Goal: Task Accomplishment & Management: Use online tool/utility

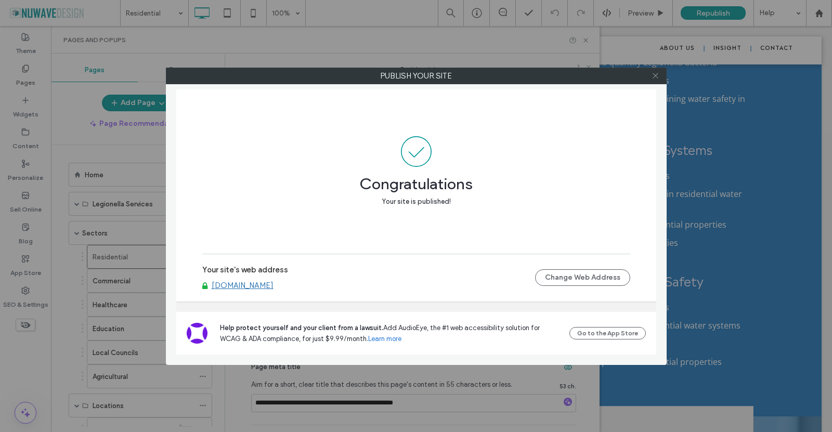
scroll to position [13, 0]
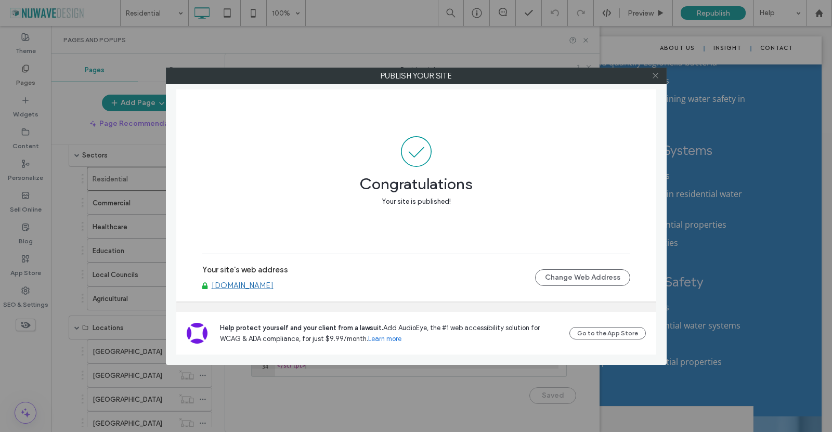
click at [653, 75] on icon at bounding box center [656, 76] width 8 height 8
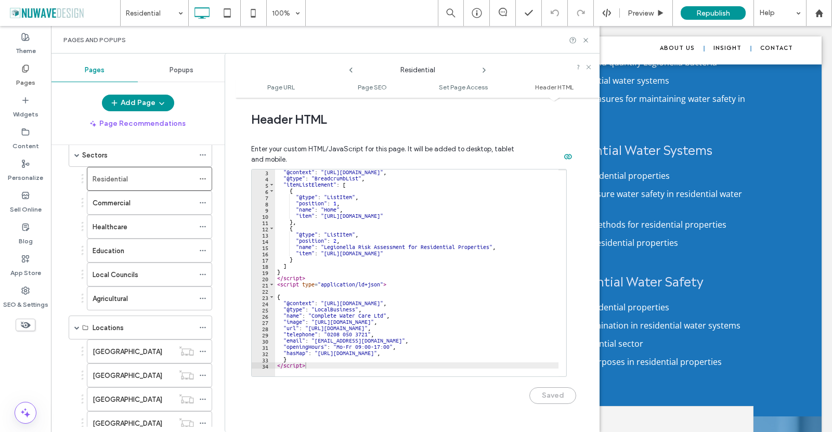
click at [321, 367] on div at bounding box center [430, 371] width 310 height 10
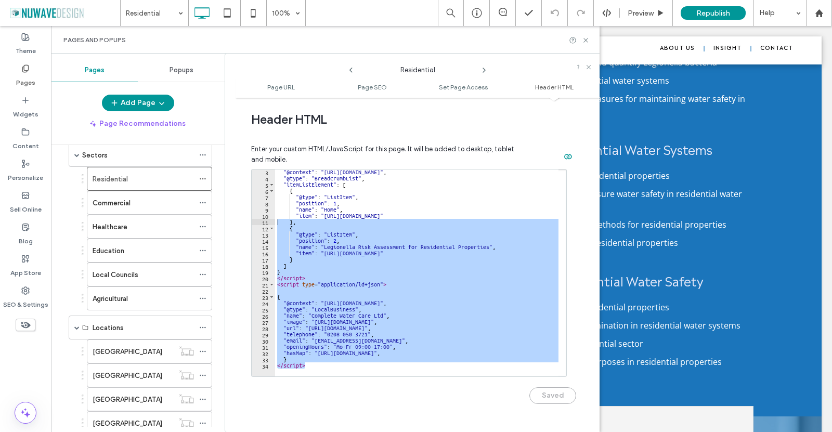
scroll to position [0, 0]
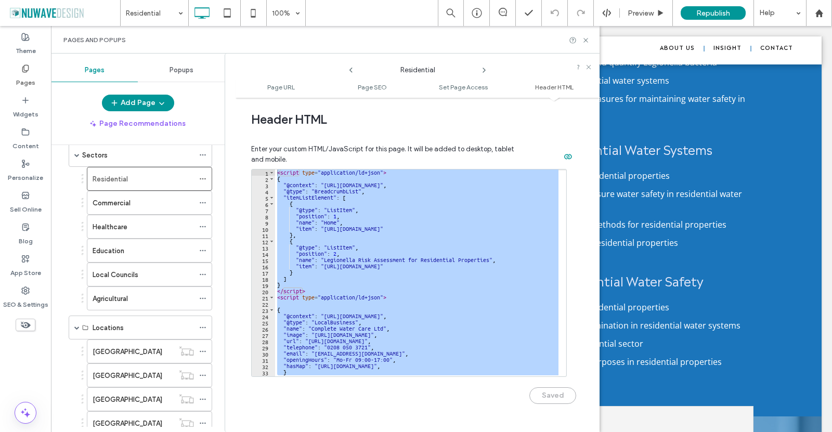
drag, startPoint x: 321, startPoint y: 367, endPoint x: 264, endPoint y: 162, distance: 212.1
click at [265, 162] on div "Enter your custom HTML/JavaScript for this page. It will be added to desktop, t…" at bounding box center [413, 279] width 325 height 295
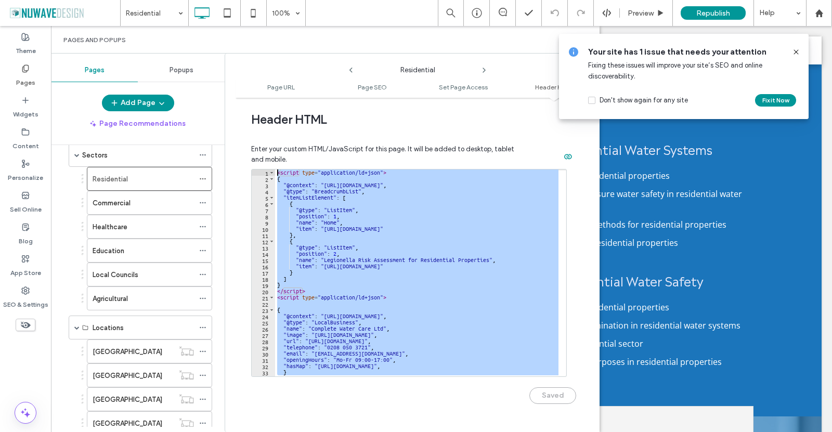
drag, startPoint x: 312, startPoint y: 216, endPoint x: 356, endPoint y: 258, distance: 61.1
drag, startPoint x: 356, startPoint y: 258, endPoint x: 339, endPoint y: 255, distance: 17.4
click at [339, 255] on div "< script type = "application/ld+json" > { "@context" : "[URL][DOMAIN_NAME]" , "…" at bounding box center [416, 273] width 283 height 207
drag, startPoint x: 289, startPoint y: 325, endPoint x: 241, endPoint y: 107, distance: 223.2
click at [241, 107] on div "**********" at bounding box center [418, 265] width 364 height 324
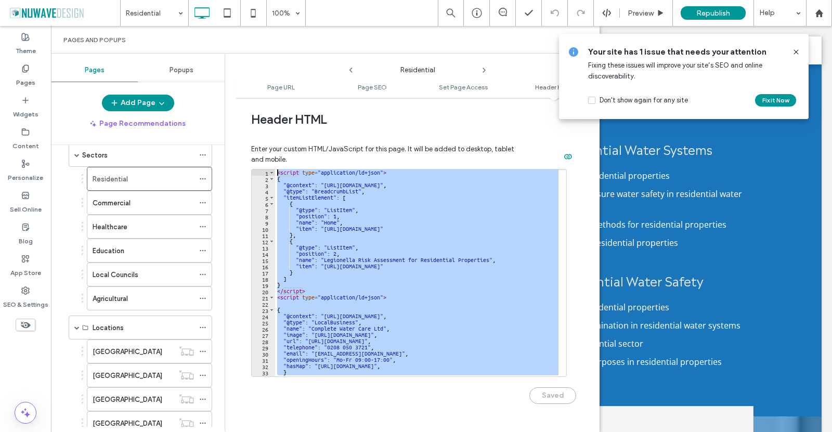
type textarea "**********"
click at [799, 50] on icon at bounding box center [796, 52] width 8 height 8
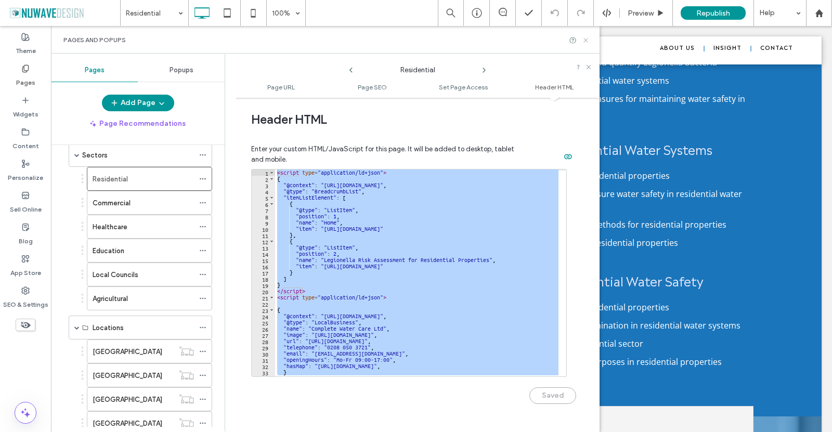
click at [588, 37] on icon at bounding box center [586, 40] width 8 height 8
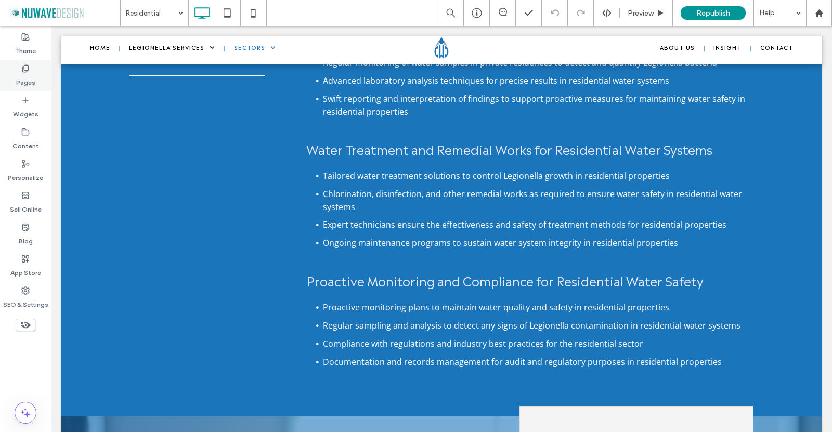
click at [32, 76] on label "Pages" at bounding box center [25, 80] width 19 height 15
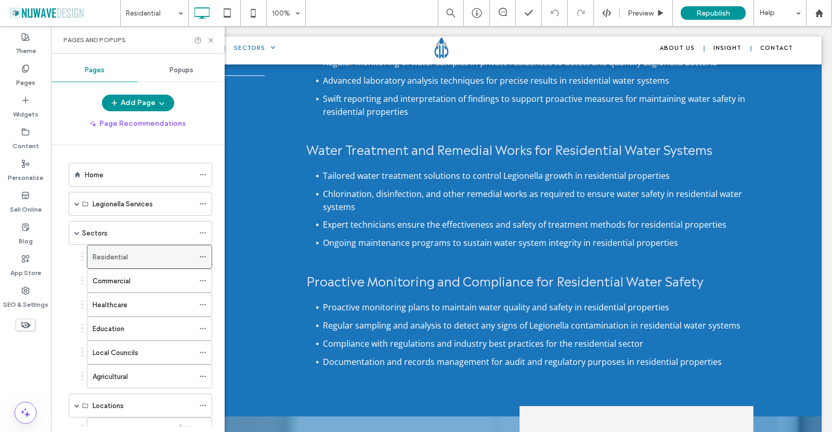
click at [202, 258] on icon at bounding box center [202, 256] width 7 height 7
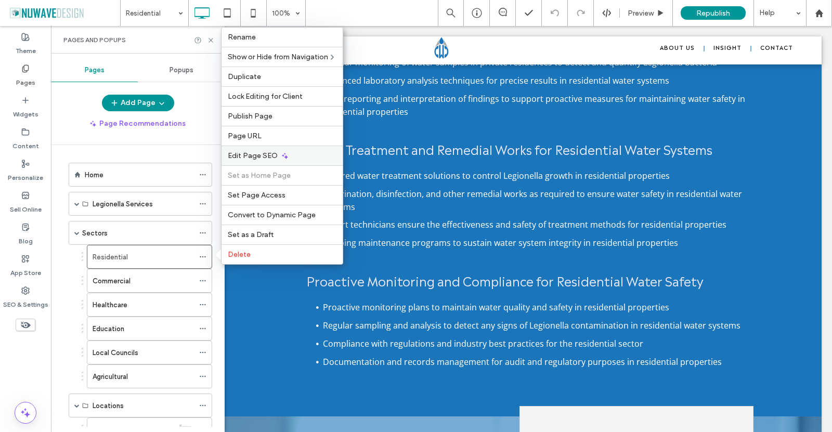
click at [261, 146] on div "Edit Page SEO" at bounding box center [282, 156] width 121 height 20
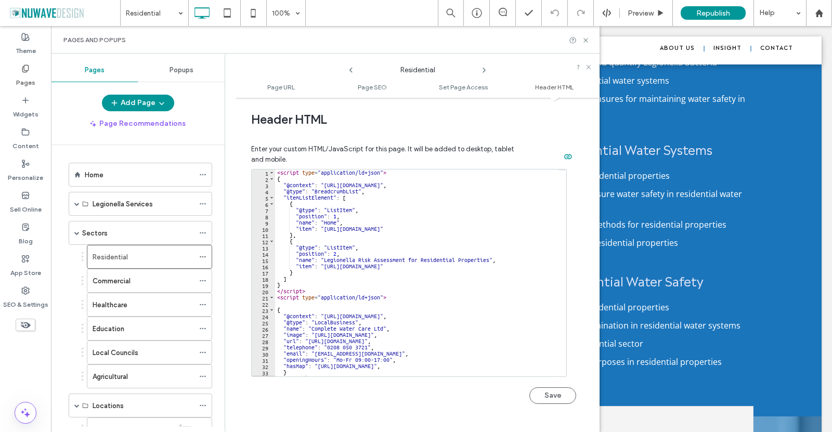
scroll to position [13, 0]
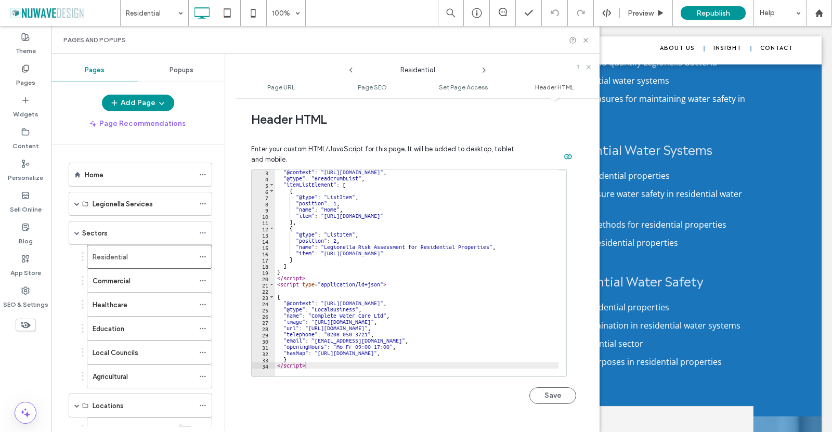
click at [452, 353] on div ""@context" : "[URL][DOMAIN_NAME]" , "@type" : "BreadcrumbList" , "itemListEleme…" at bounding box center [430, 275] width 310 height 212
type textarea "**********"
click at [542, 393] on button "Save" at bounding box center [552, 395] width 47 height 17
click at [589, 41] on icon at bounding box center [586, 40] width 8 height 8
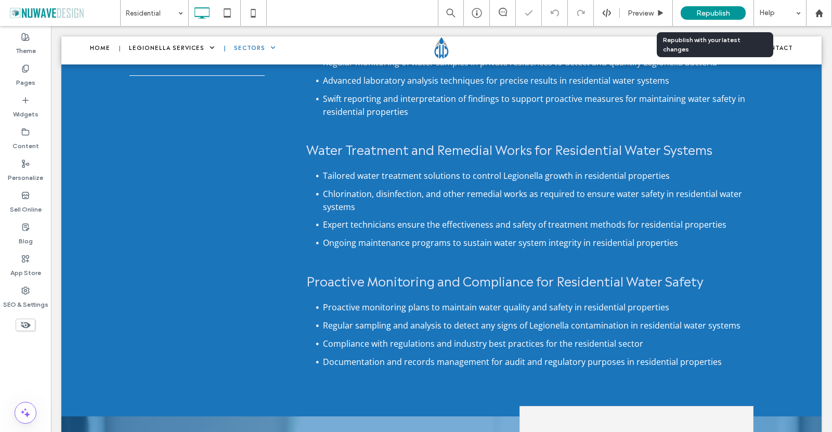
click at [720, 15] on span "Republish" at bounding box center [713, 13] width 34 height 9
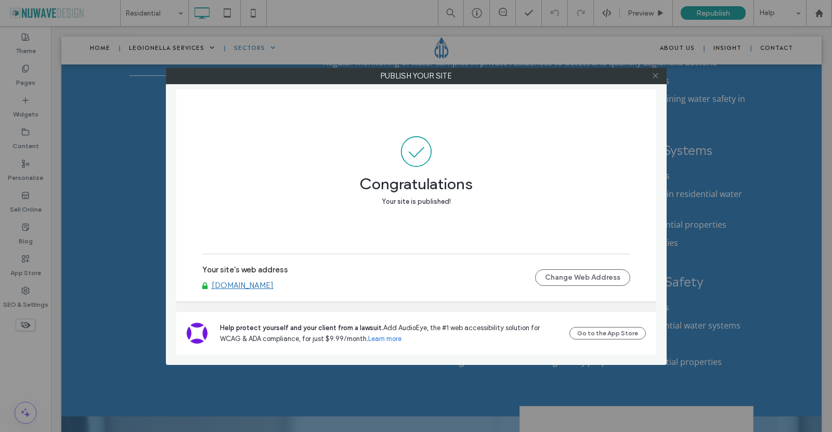
click at [655, 73] on icon at bounding box center [656, 76] width 8 height 8
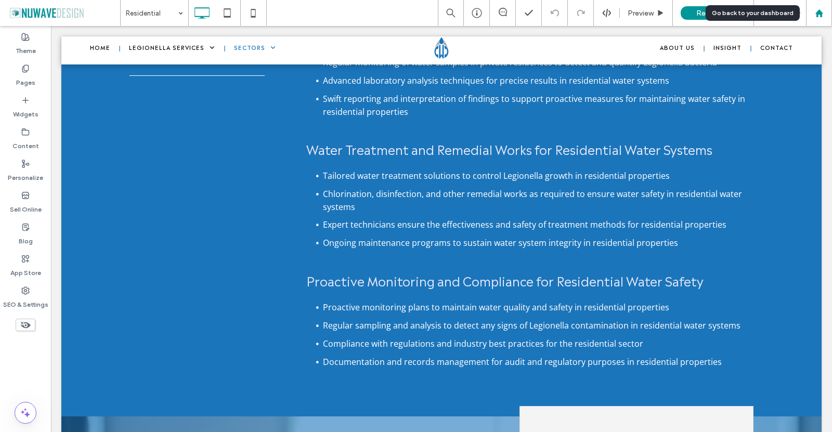
click at [821, 11] on use at bounding box center [819, 13] width 8 height 8
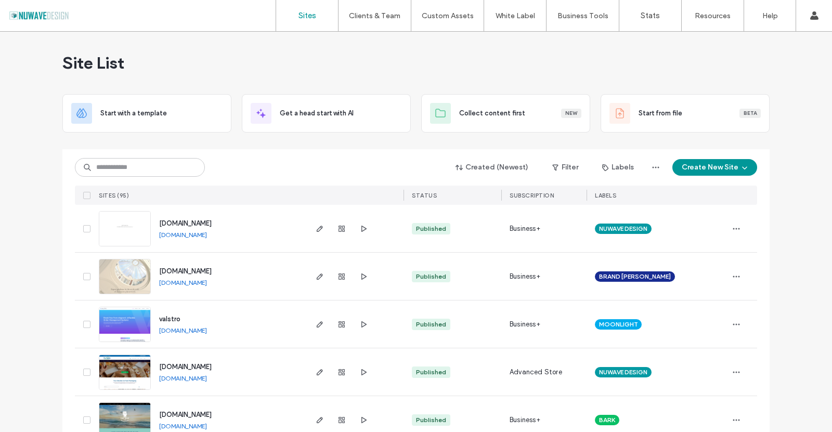
click at [125, 169] on input at bounding box center [140, 167] width 130 height 19
click at [143, 171] on input at bounding box center [140, 167] width 130 height 19
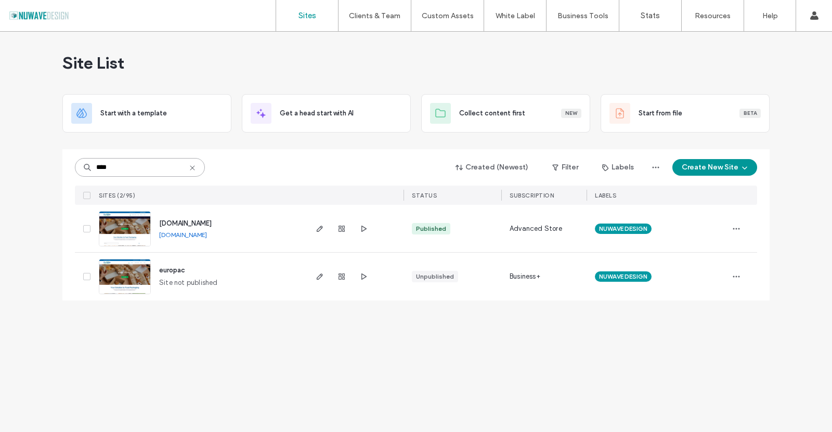
type input "****"
click at [118, 233] on img at bounding box center [124, 247] width 51 height 71
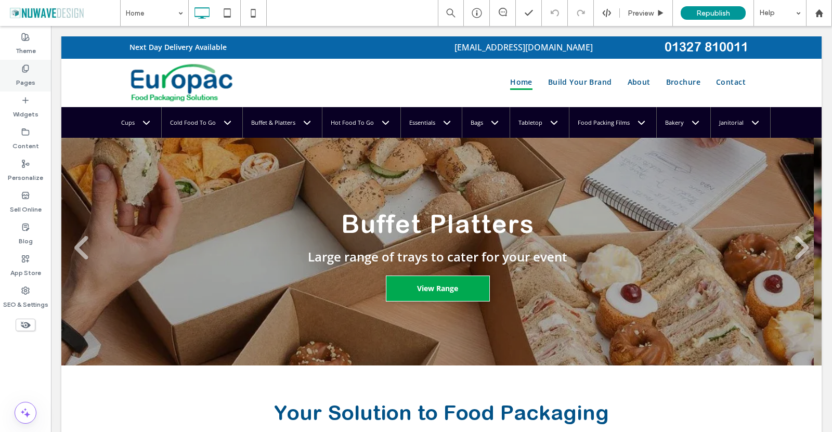
click at [30, 73] on label "Pages" at bounding box center [25, 80] width 19 height 15
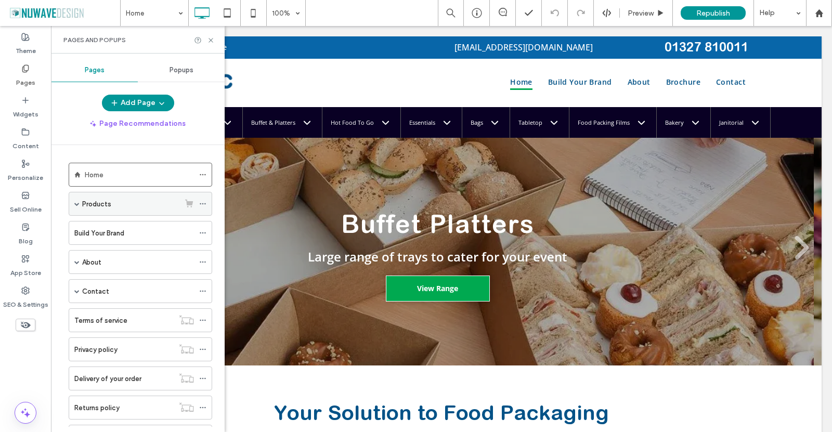
click at [76, 204] on span at bounding box center [76, 203] width 5 height 5
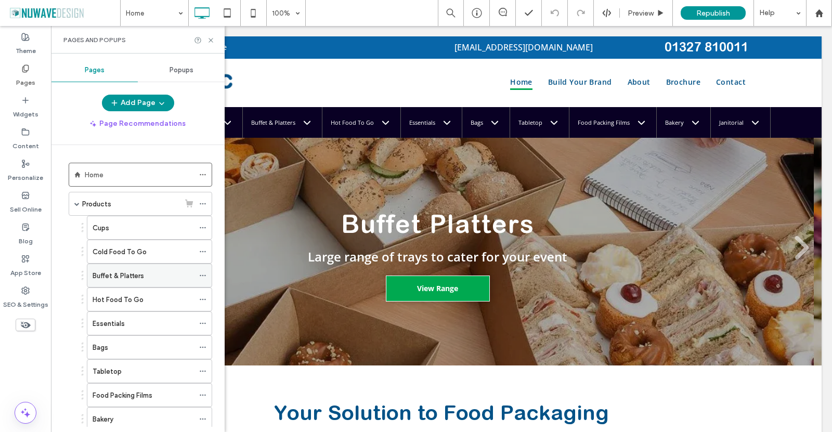
scroll to position [156, 0]
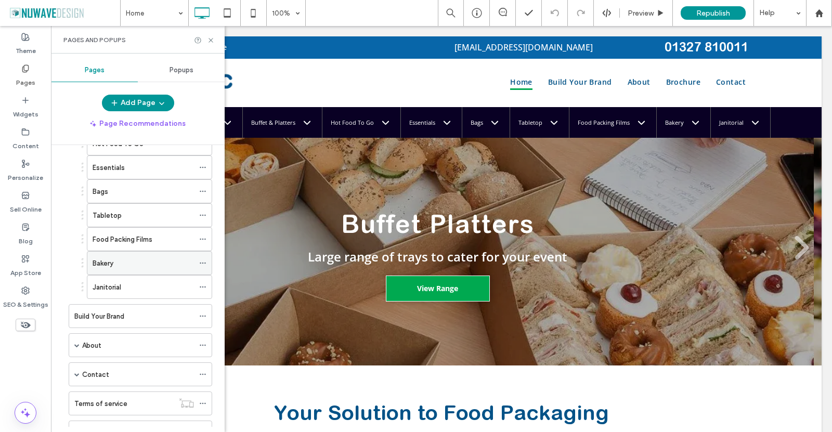
click at [122, 263] on div "Bakery" at bounding box center [143, 263] width 101 height 11
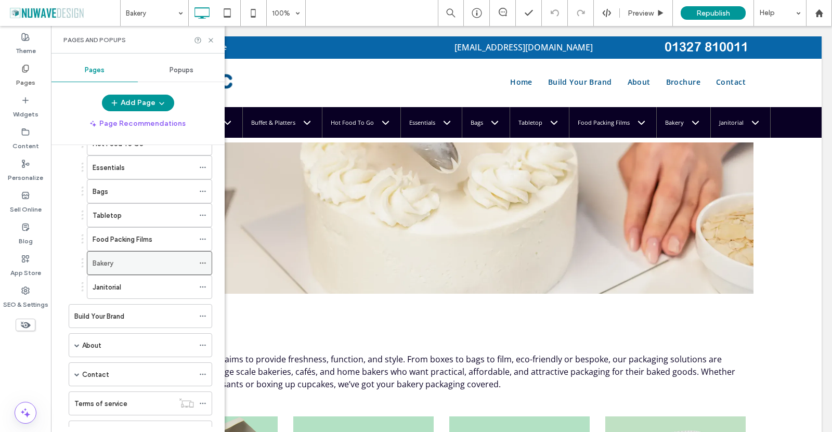
scroll to position [0, 0]
click at [209, 38] on use at bounding box center [211, 40] width 4 height 4
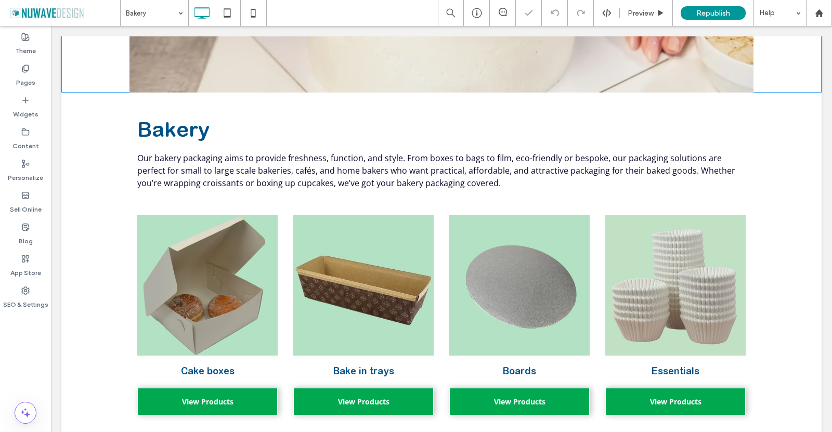
scroll to position [260, 0]
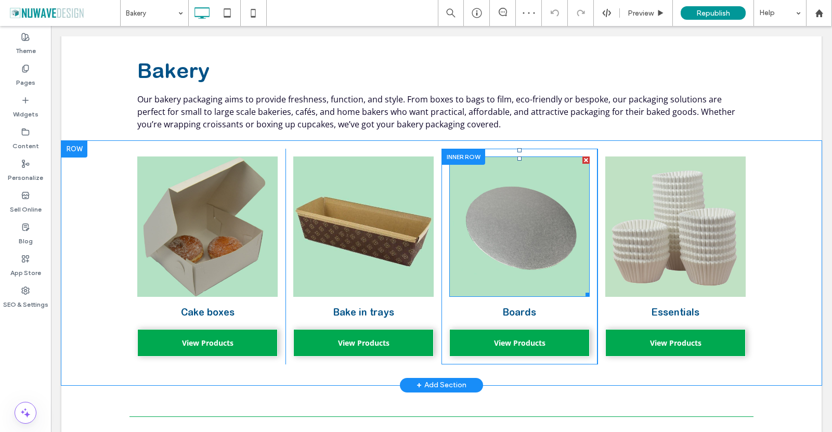
click at [480, 270] on img at bounding box center [519, 227] width 140 height 140
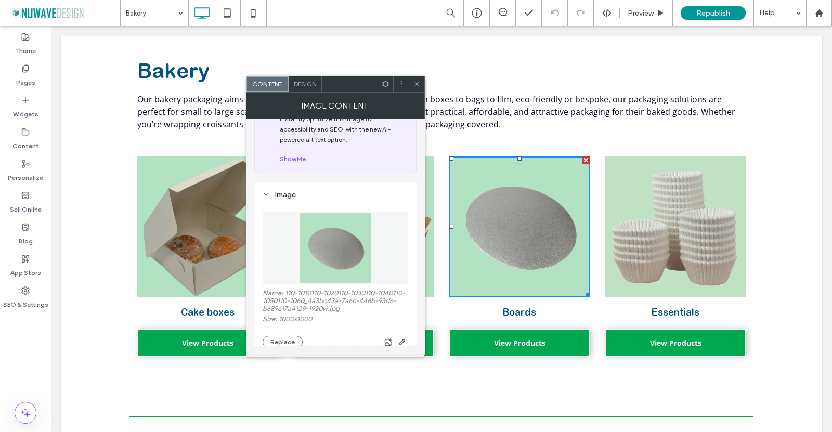
scroll to position [104, 0]
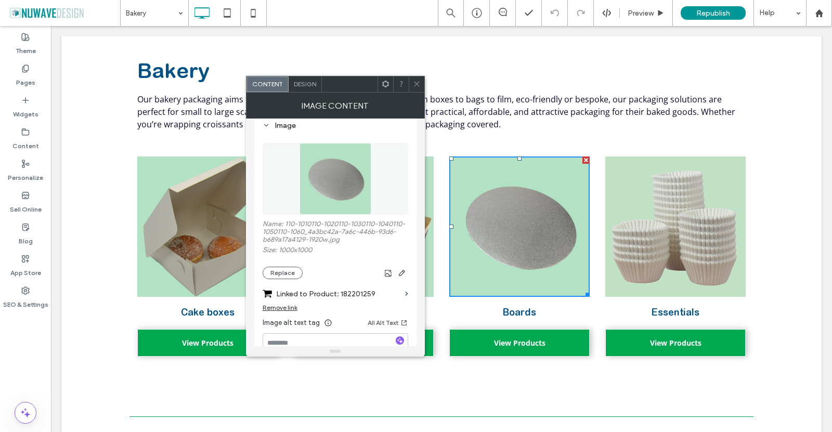
click at [340, 299] on label "Linked to Product: 182201259" at bounding box center [338, 293] width 125 height 19
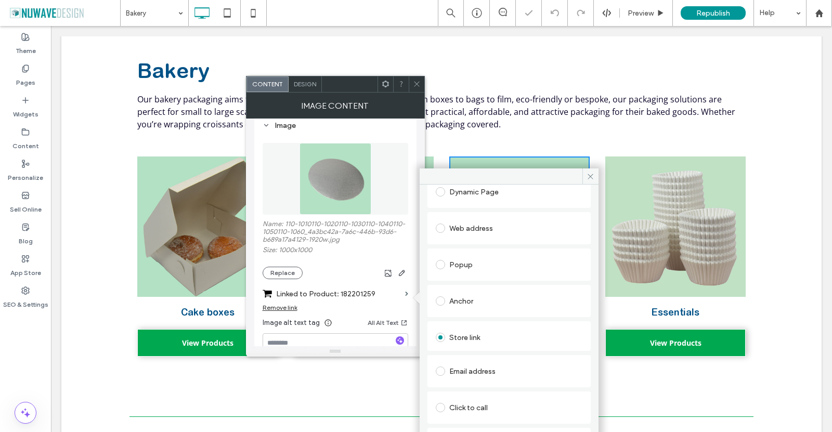
scroll to position [106, 0]
click at [472, 334] on div "Store link" at bounding box center [509, 331] width 147 height 17
click at [458, 330] on div "Store link" at bounding box center [509, 331] width 147 height 17
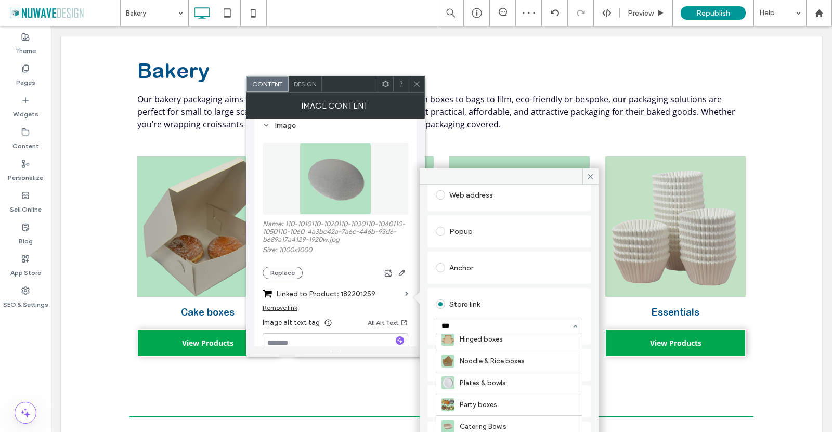
scroll to position [115, 0]
type input "****"
click at [592, 180] on span at bounding box center [590, 177] width 16 height 16
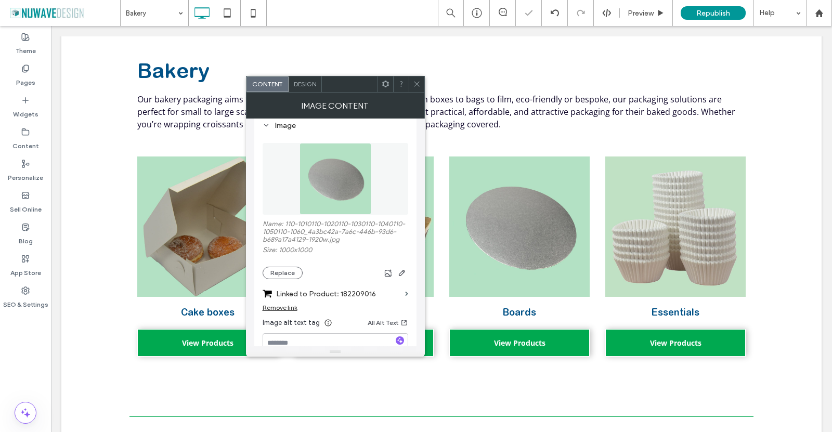
click at [414, 82] on icon at bounding box center [417, 84] width 8 height 8
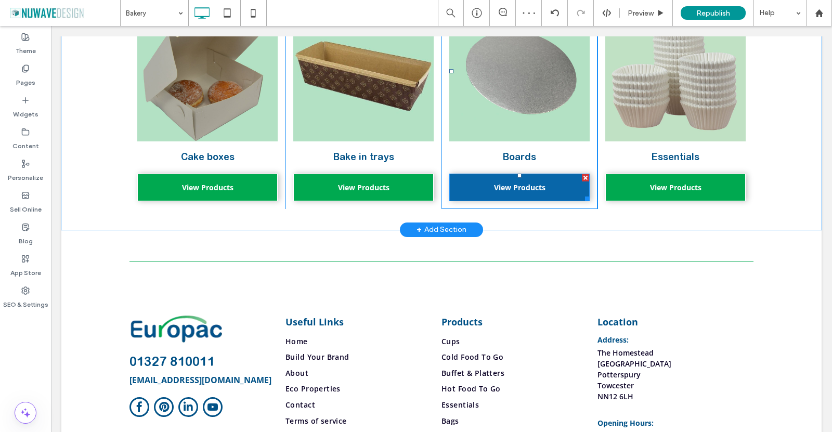
scroll to position [416, 0]
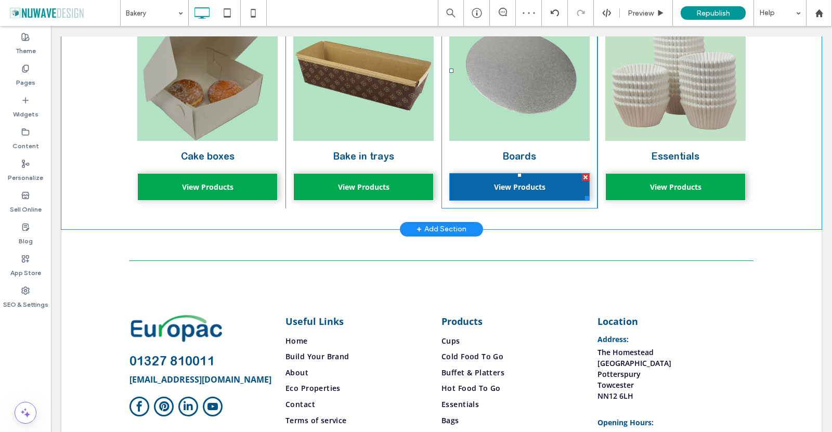
click at [493, 195] on link "View Products" at bounding box center [519, 187] width 140 height 28
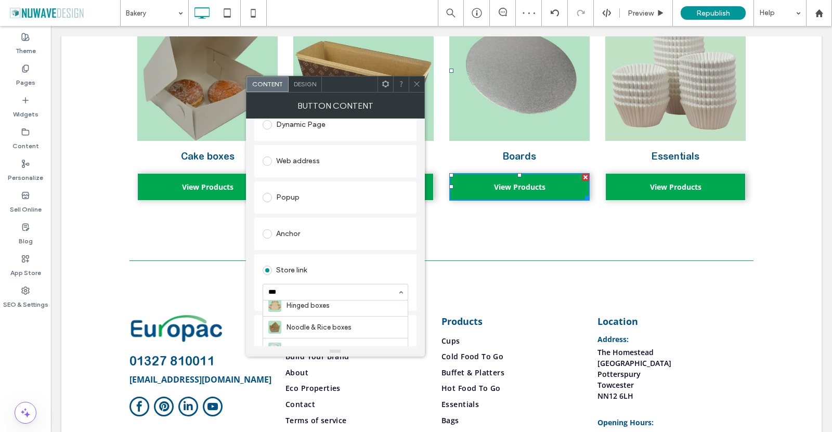
scroll to position [115, 0]
type input "*****"
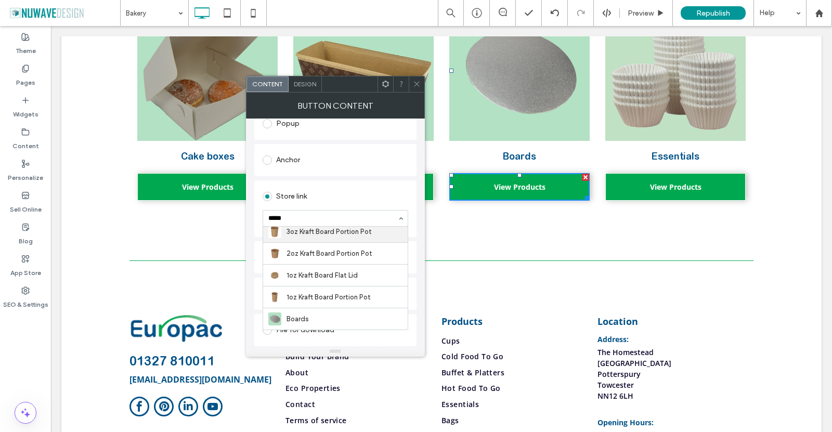
scroll to position [231, 0]
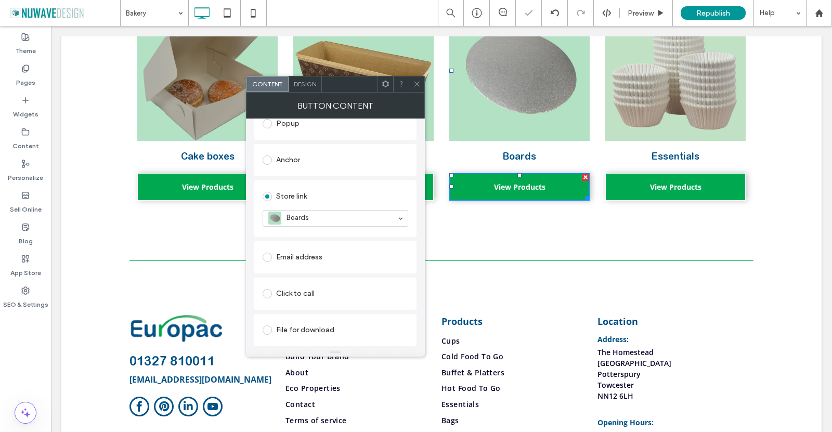
click at [418, 81] on icon at bounding box center [417, 84] width 8 height 8
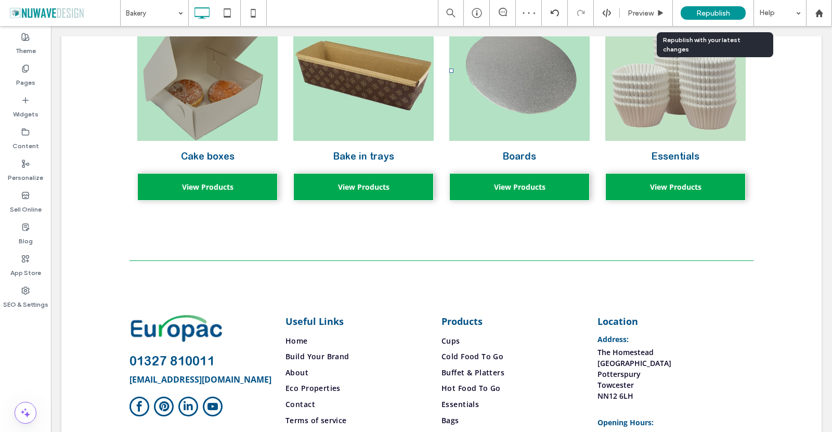
click at [708, 15] on span "Republish" at bounding box center [713, 13] width 34 height 9
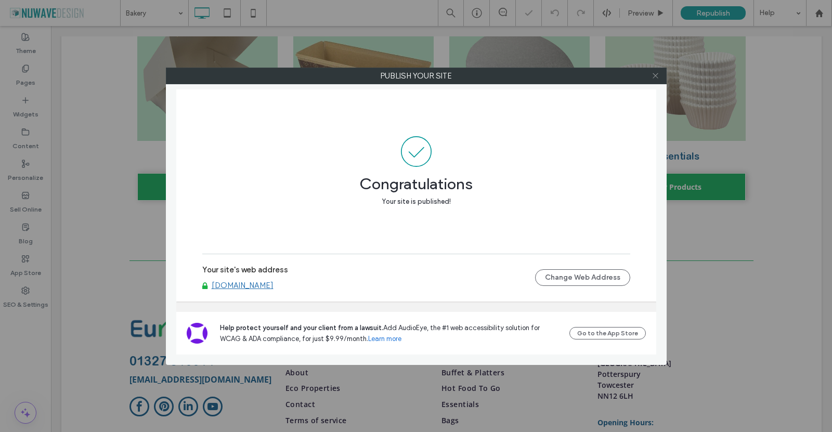
click at [656, 74] on icon at bounding box center [656, 76] width 8 height 8
